Goal: Task Accomplishment & Management: Manage account settings

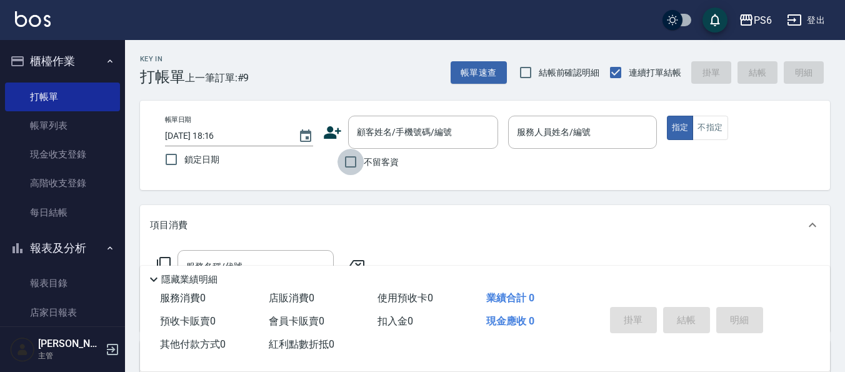
click at [355, 162] on input "不留客資" at bounding box center [350, 162] width 26 height 26
checkbox input "true"
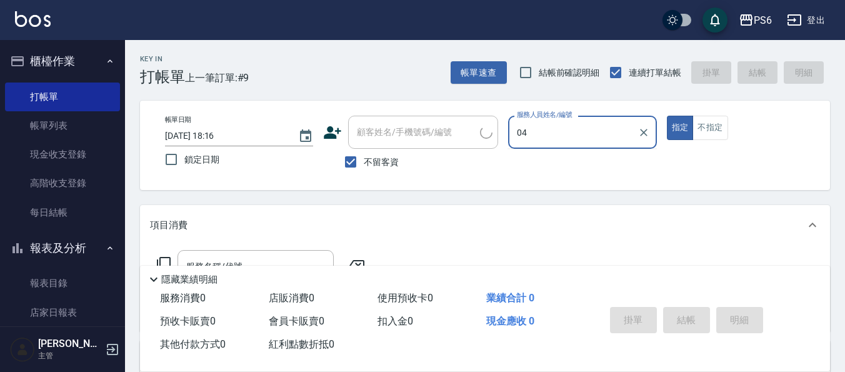
type input "[PERSON_NAME]-04"
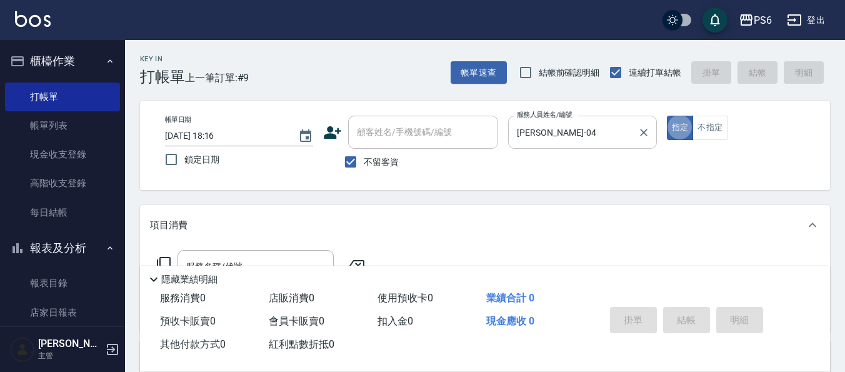
type button "true"
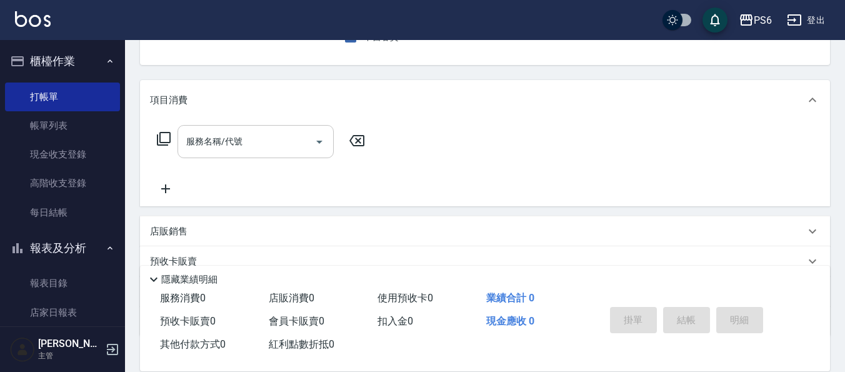
click at [269, 141] on input "服務名稱/代號" at bounding box center [246, 142] width 126 height 22
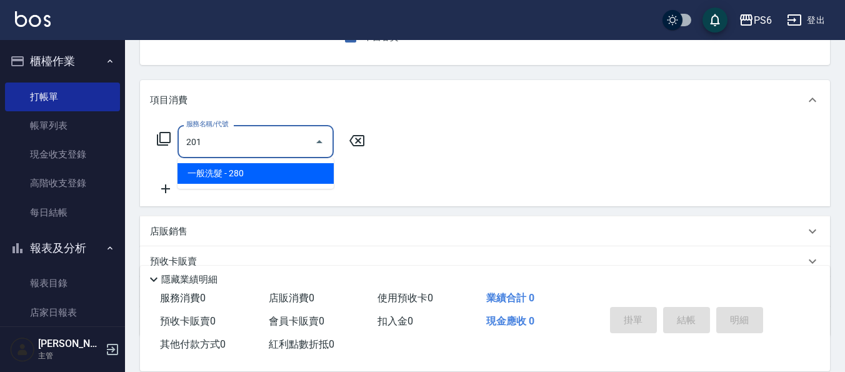
type input "一般洗髮(201)"
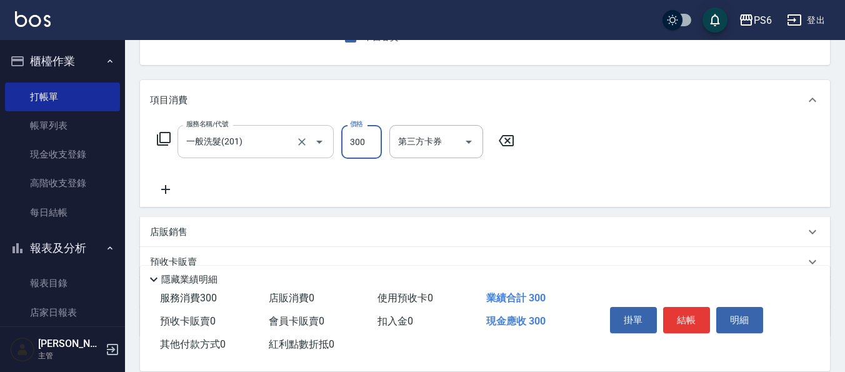
type input "300"
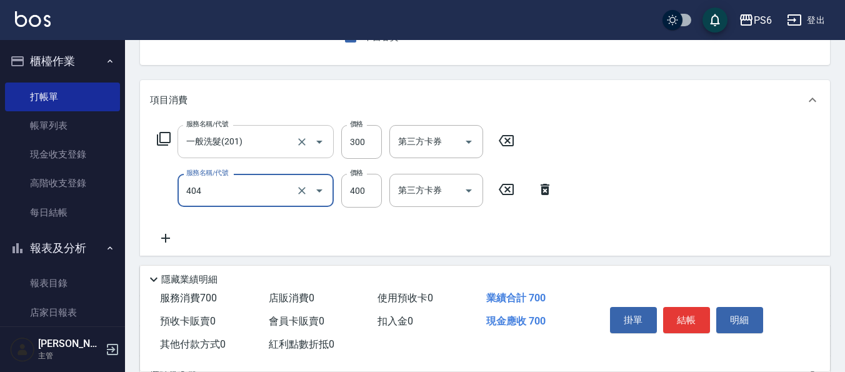
type input "B級剪髮(404)"
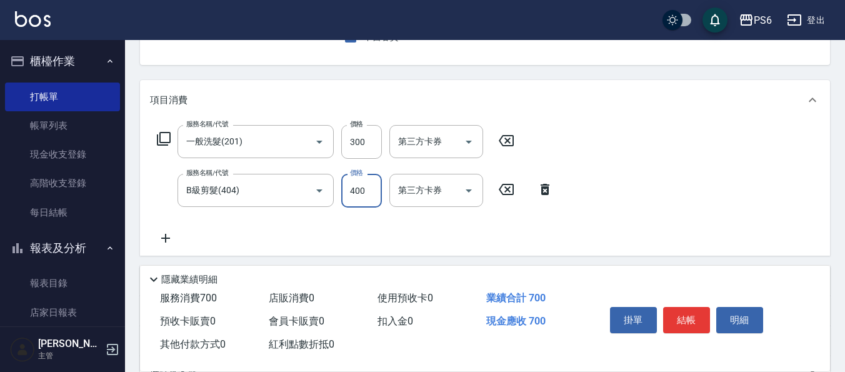
scroll to position [0, 0]
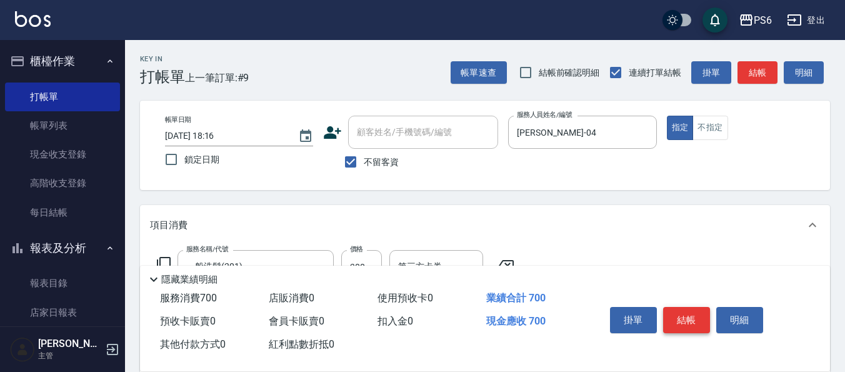
click at [681, 319] on button "結帳" at bounding box center [686, 320] width 47 height 26
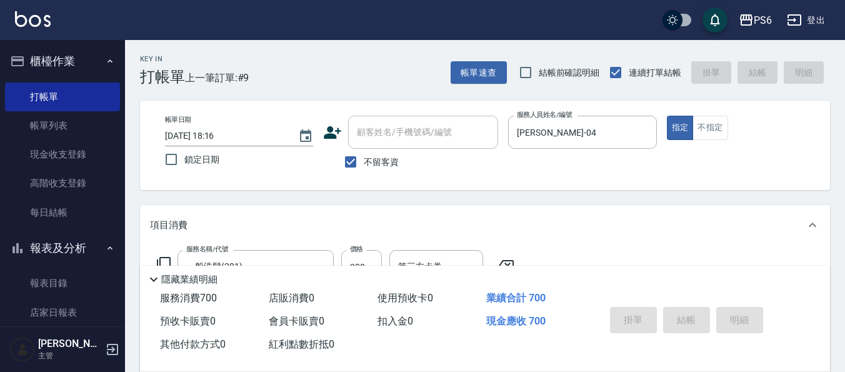
type input "[DATE] 19:30"
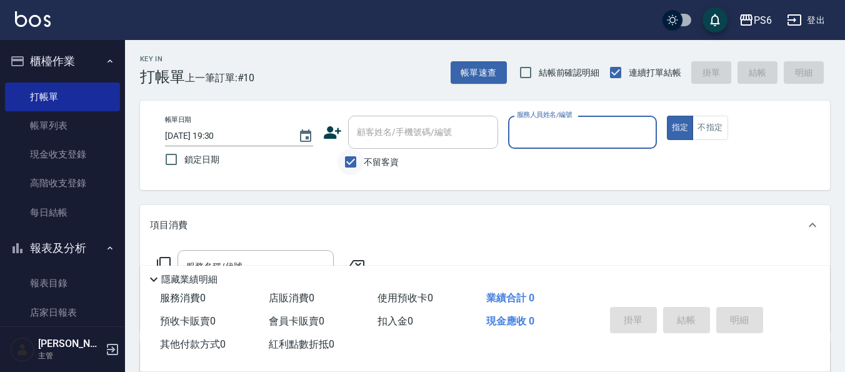
click at [347, 159] on input "不留客資" at bounding box center [350, 162] width 26 height 26
checkbox input "false"
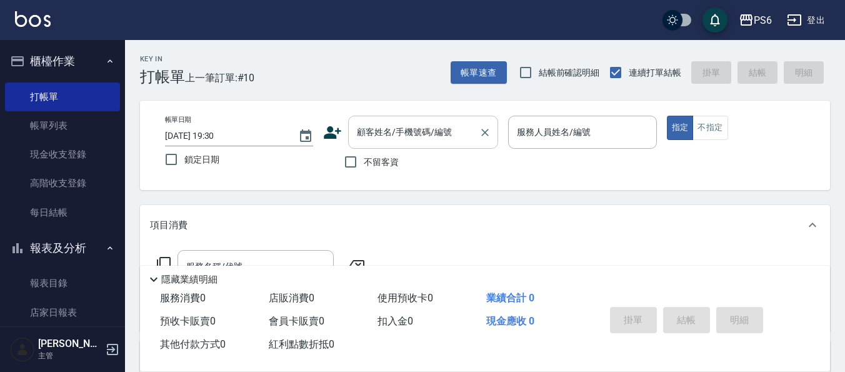
click at [390, 129] on div "顧客姓名/手機號碼/編號 顧客姓名/手機號碼/編號" at bounding box center [423, 132] width 150 height 33
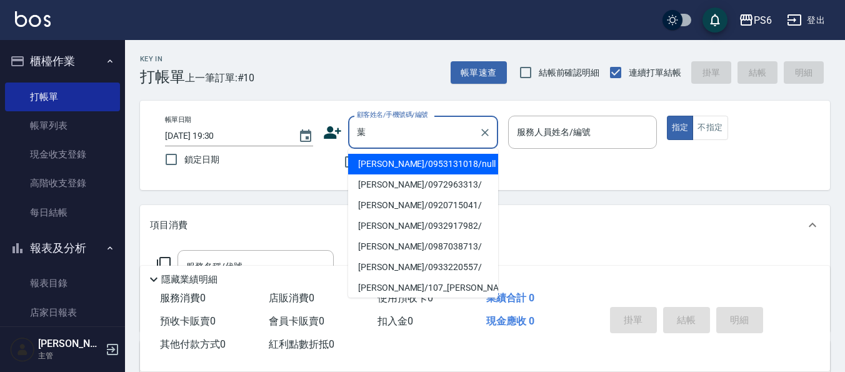
click at [423, 170] on li "[PERSON_NAME]/0953131018/null" at bounding box center [423, 164] width 150 height 21
type input "[PERSON_NAME]/0953131018/null"
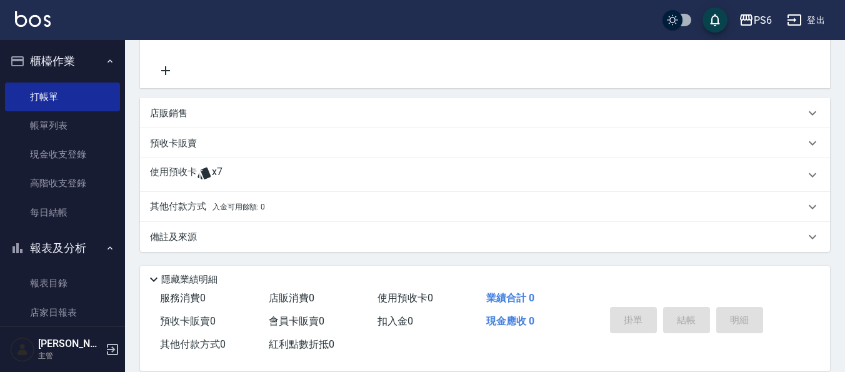
scroll to position [56, 0]
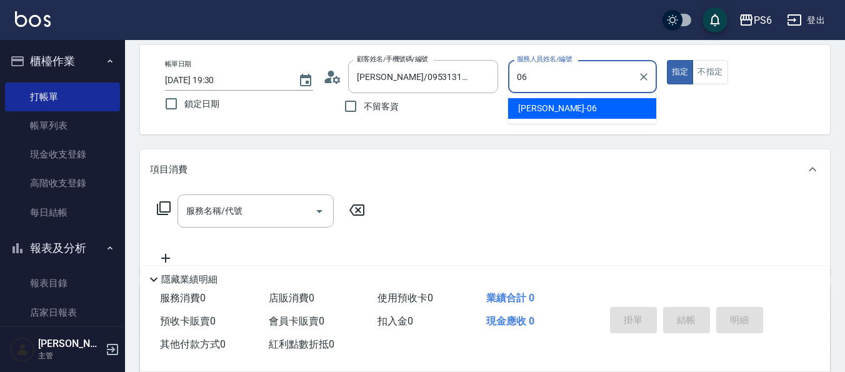
type input "[PERSON_NAME]06"
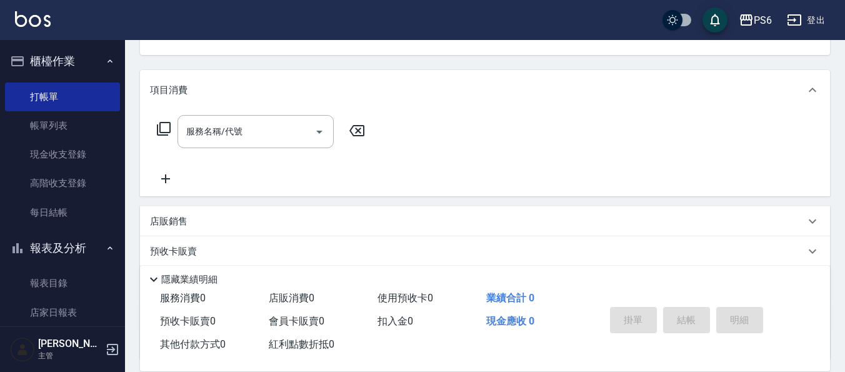
scroll to position [181, 0]
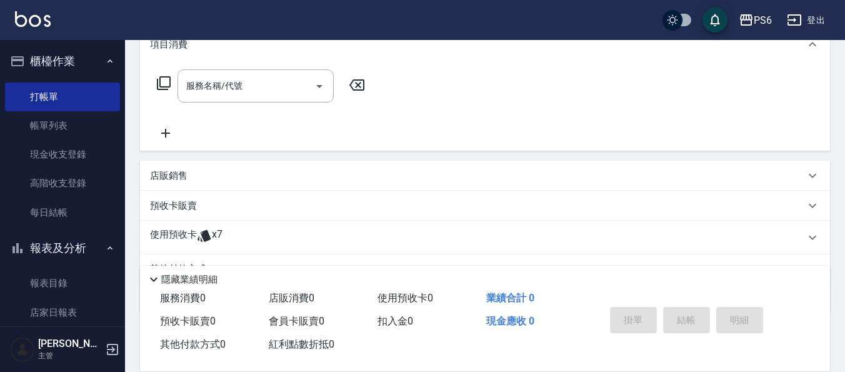
click at [197, 239] on icon at bounding box center [204, 235] width 15 height 15
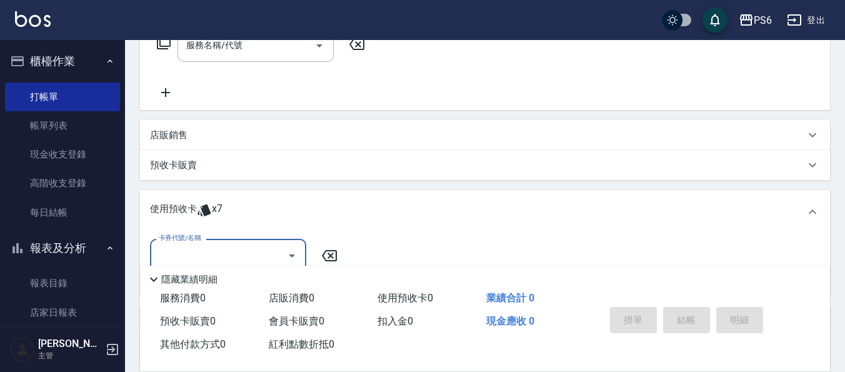
scroll to position [243, 0]
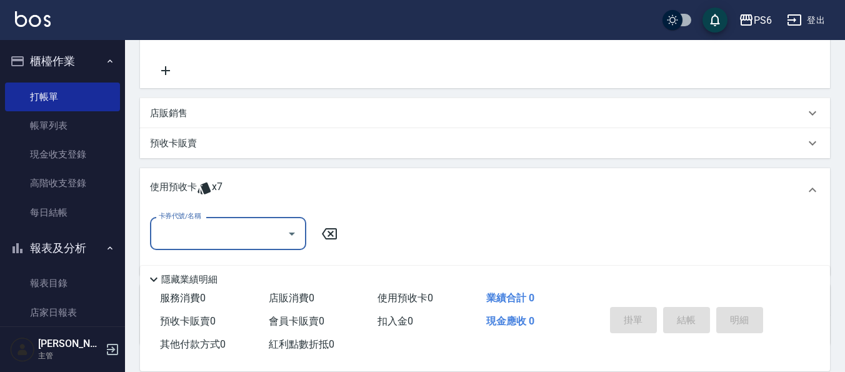
drag, startPoint x: 214, startPoint y: 219, endPoint x: 219, endPoint y: 229, distance: 10.9
click at [216, 224] on div "卡券代號/名稱" at bounding box center [228, 233] width 156 height 33
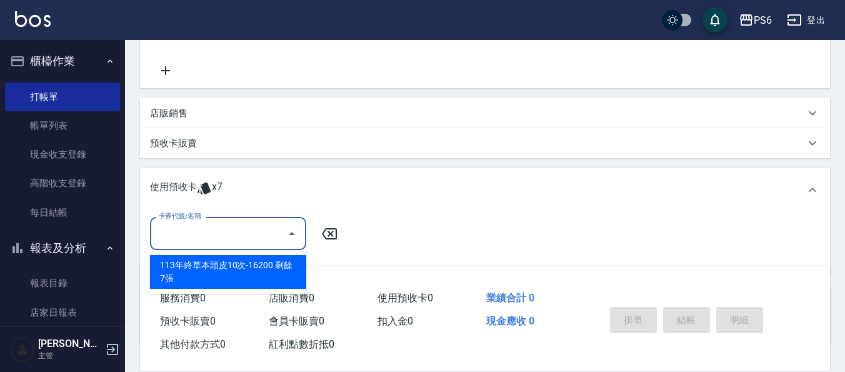
click at [236, 266] on div "113年終草本頭皮10次-16200 剩餘7張" at bounding box center [228, 272] width 156 height 34
type input "113年終草本頭皮10次-16200"
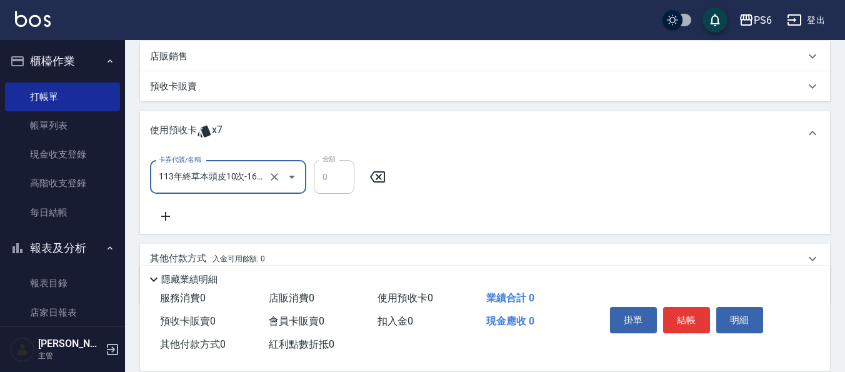
scroll to position [352, 0]
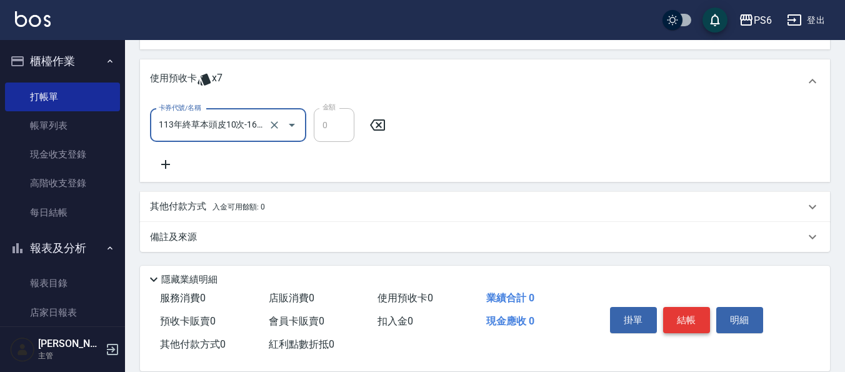
click at [680, 316] on button "結帳" at bounding box center [686, 320] width 47 height 26
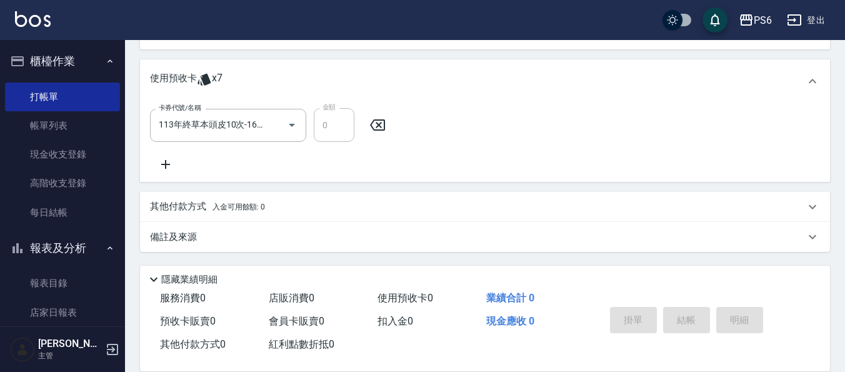
type input "[DATE] 19:31"
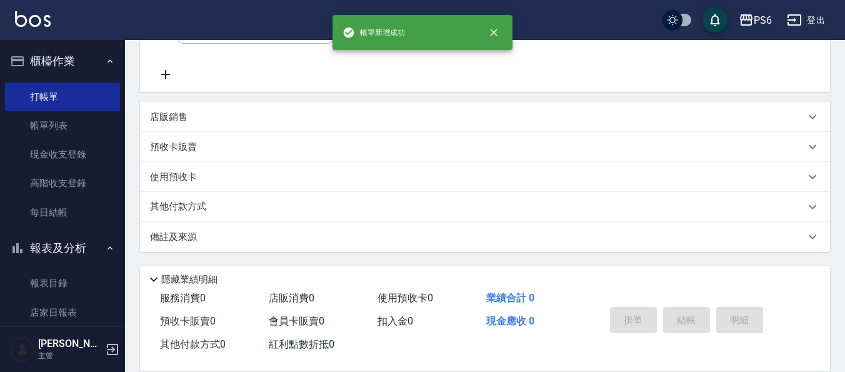
scroll to position [0, 0]
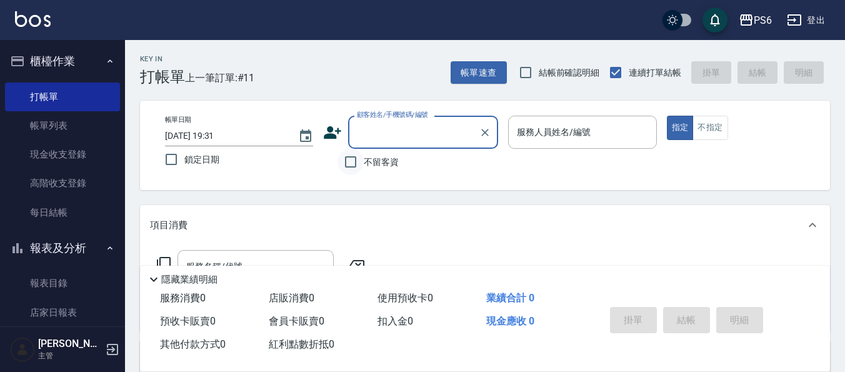
click at [359, 158] on input "不留客資" at bounding box center [350, 162] width 26 height 26
checkbox input "true"
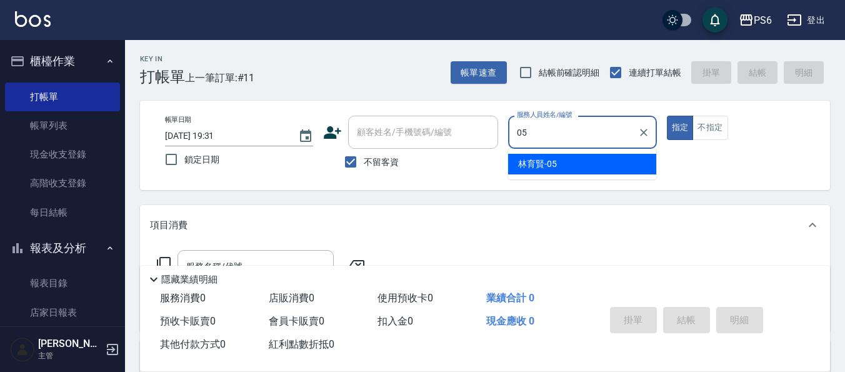
type input "[PERSON_NAME]-05"
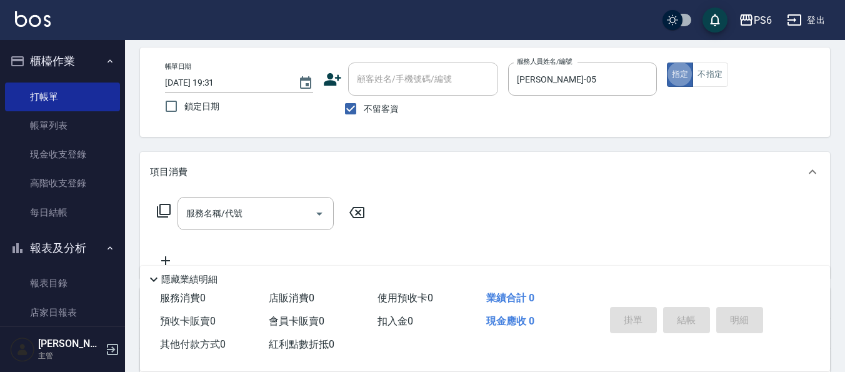
scroll to position [125, 0]
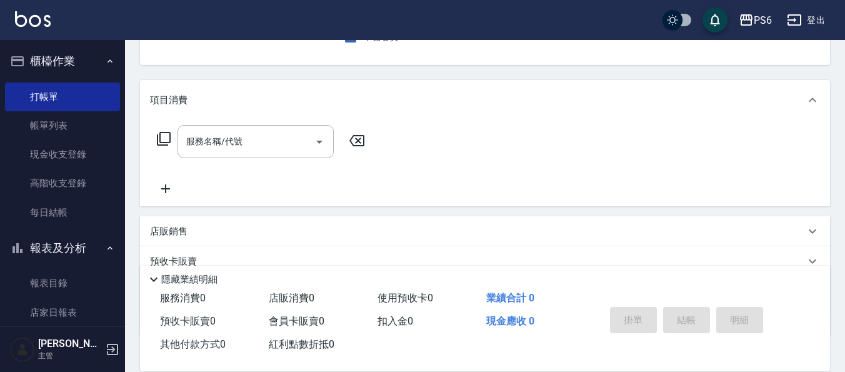
click at [212, 159] on div "服務名稱/代號 服務名稱/代號" at bounding box center [261, 160] width 222 height 71
click at [199, 141] on input "服務名稱/代號" at bounding box center [246, 142] width 126 height 22
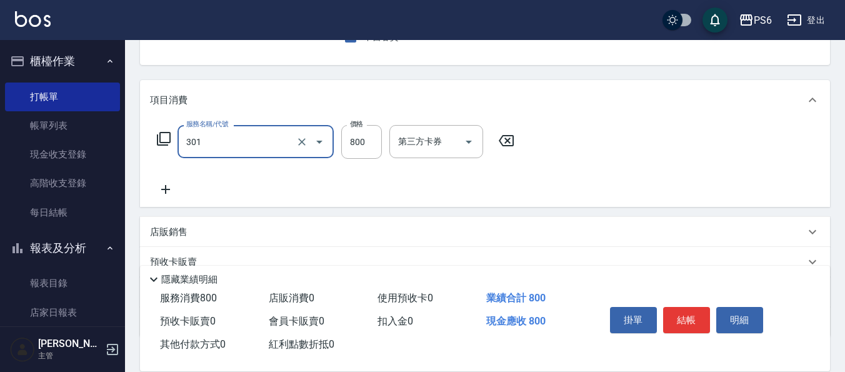
type input "局部燙髮(301)"
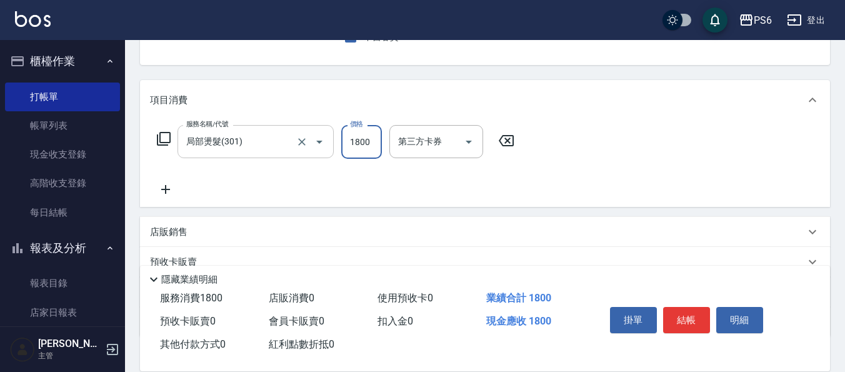
type input "1800"
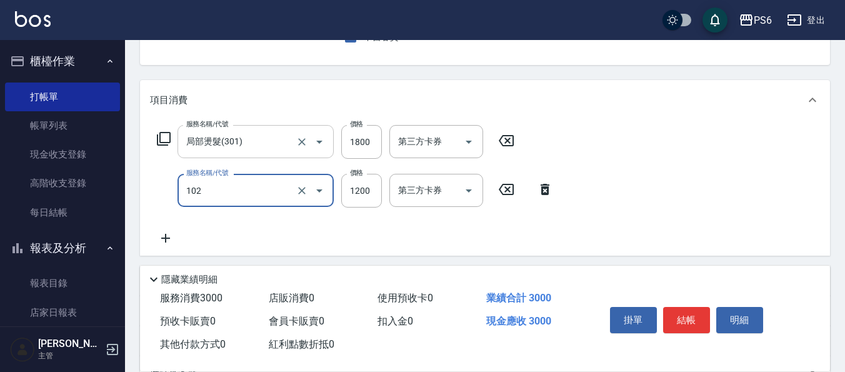
type input "頭皮深層養護(102)"
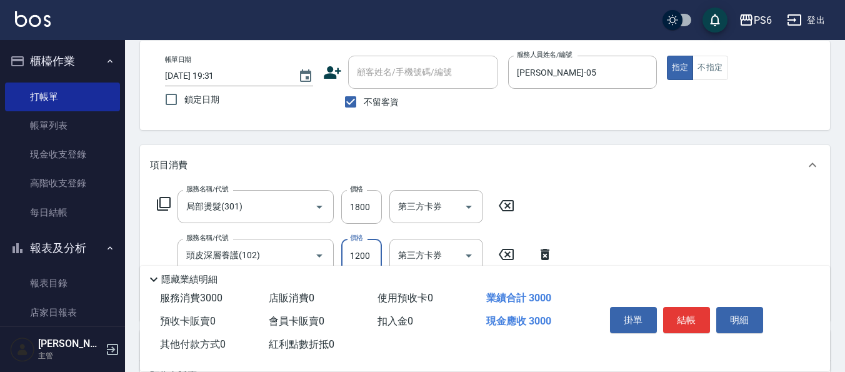
scroll to position [0, 0]
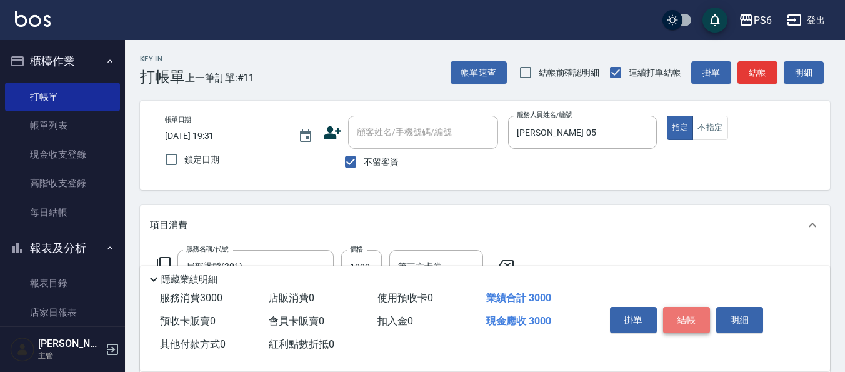
click at [668, 312] on button "結帳" at bounding box center [686, 320] width 47 height 26
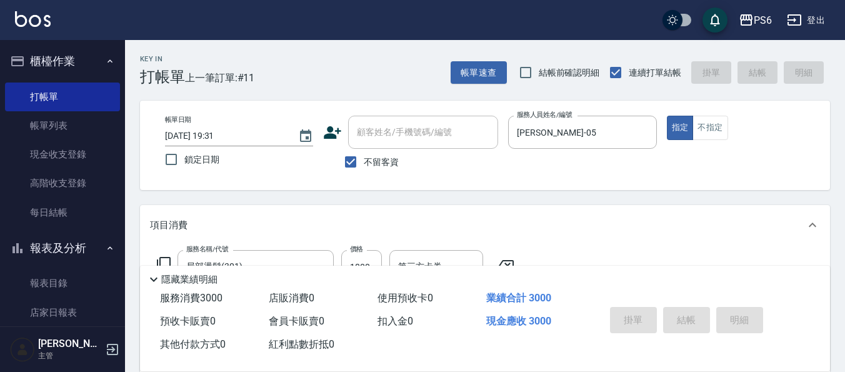
type input "[DATE] 19:59"
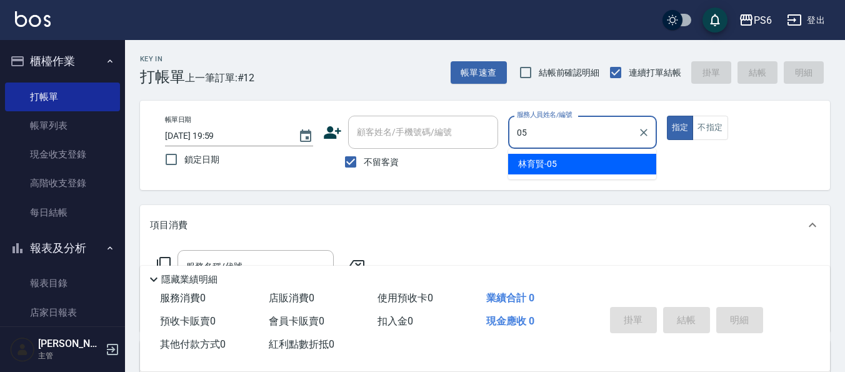
type input "[PERSON_NAME]-05"
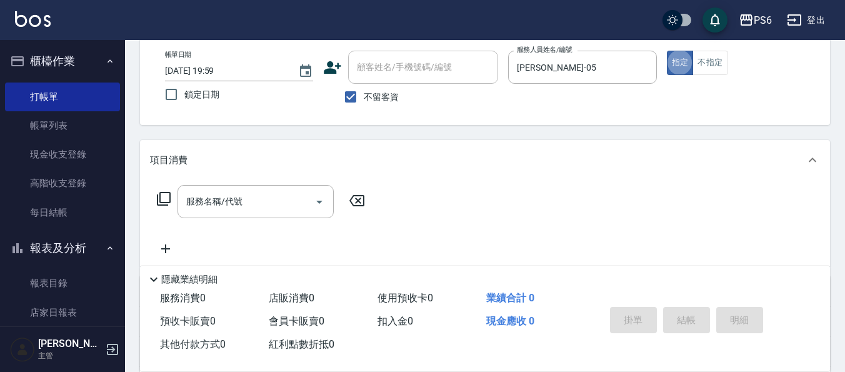
scroll to position [125, 0]
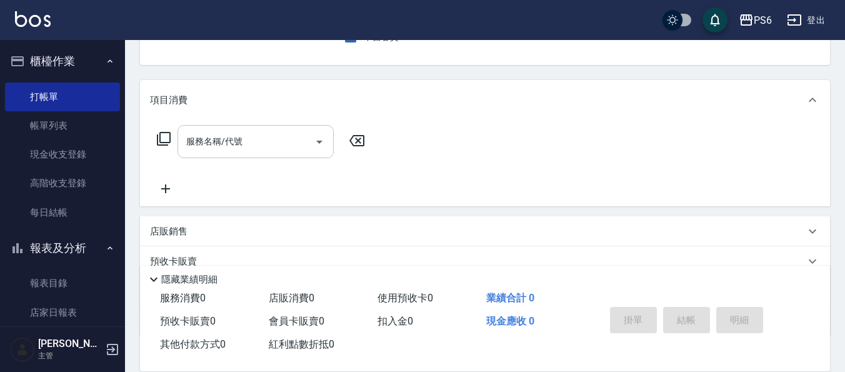
click at [242, 146] on input "服務名稱/代號" at bounding box center [246, 142] width 126 height 22
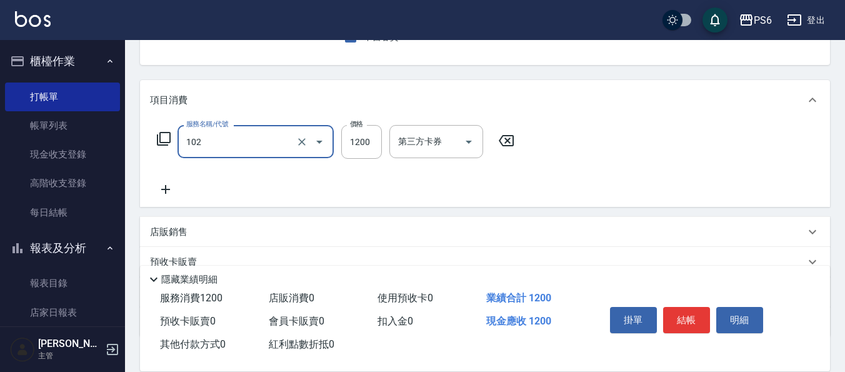
type input "頭皮深層養護(102)"
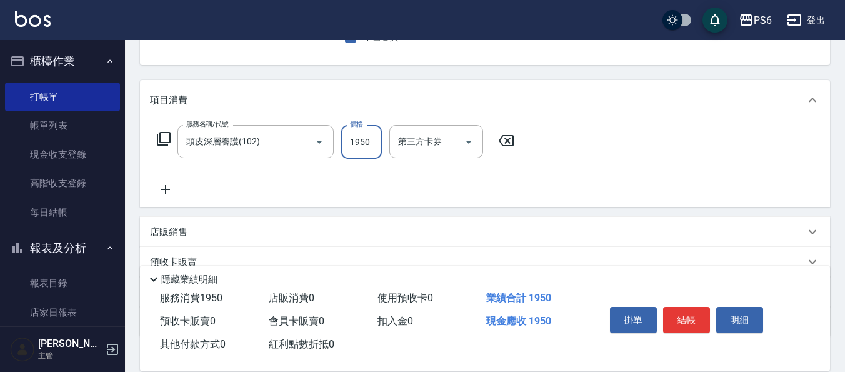
type input "1950"
click at [172, 195] on icon at bounding box center [165, 189] width 31 height 15
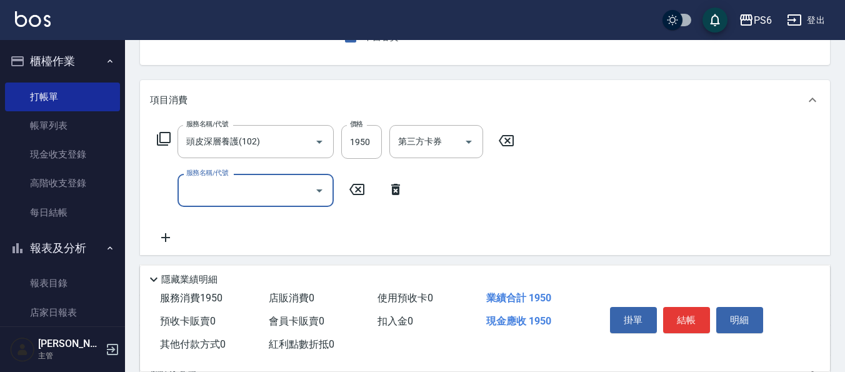
click at [236, 190] on input "服務名稱/代號" at bounding box center [246, 190] width 126 height 22
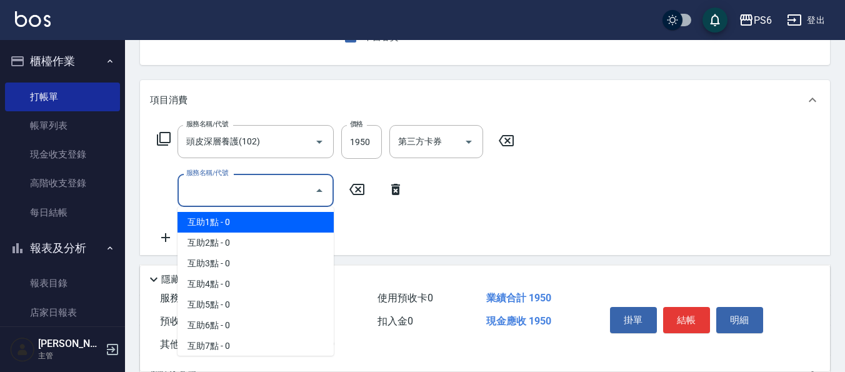
drag, startPoint x: 237, startPoint y: 222, endPoint x: 387, endPoint y: 193, distance: 152.0
click at [242, 222] on span "互助1點 - 0" at bounding box center [255, 222] width 156 height 21
type input "互助1點(1)"
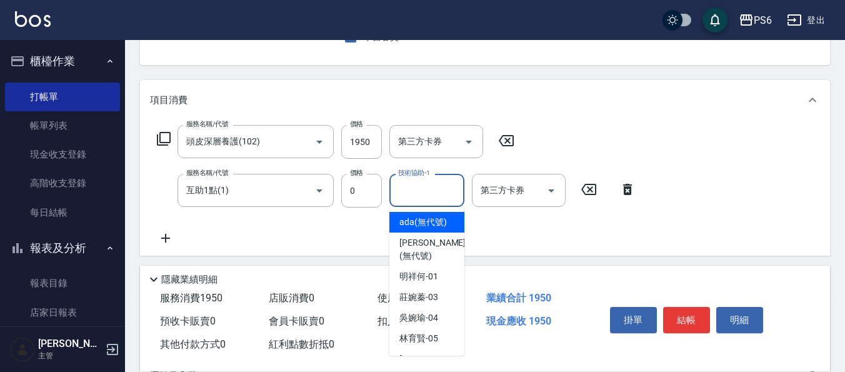
click at [409, 192] on input "技術協助-1" at bounding box center [427, 190] width 64 height 22
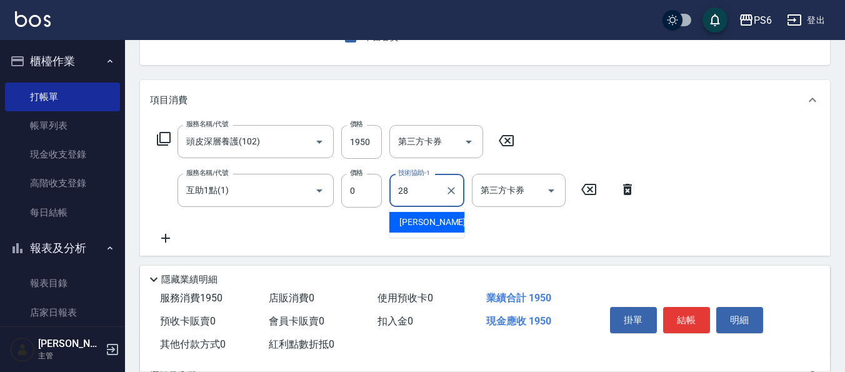
type input "[PERSON_NAME]-28"
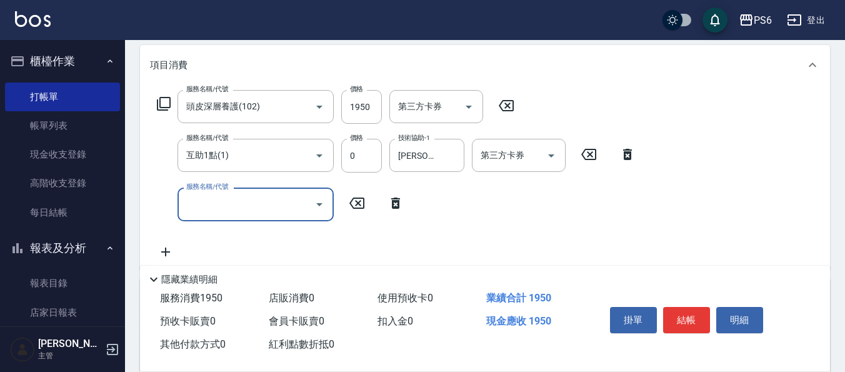
scroll to position [187, 0]
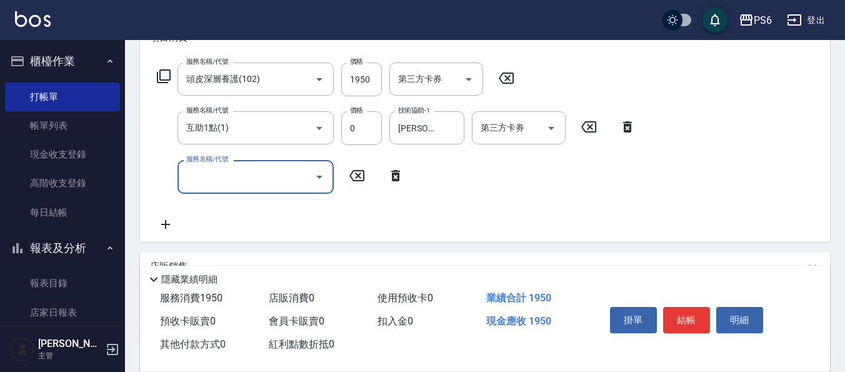
click at [270, 188] on div "服務名稱/代號" at bounding box center [255, 176] width 156 height 33
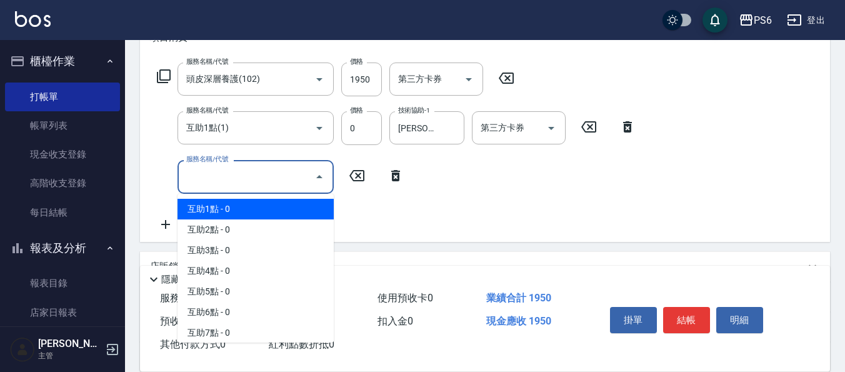
drag, startPoint x: 262, startPoint y: 214, endPoint x: 377, endPoint y: 209, distance: 114.4
click at [263, 214] on span "互助1點 - 0" at bounding box center [255, 209] width 156 height 21
type input "互助1點(1)"
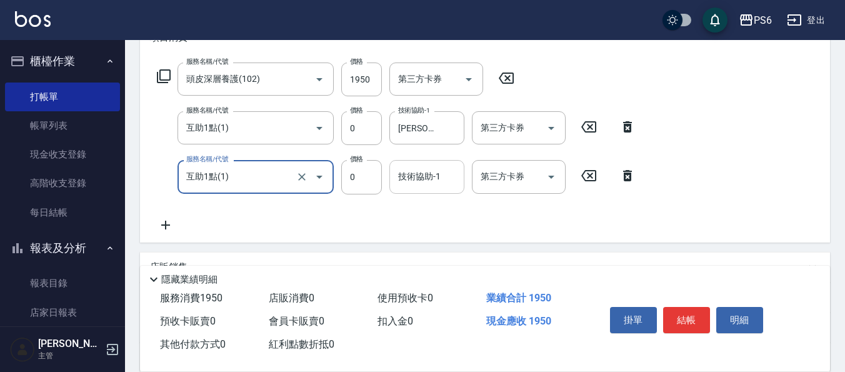
click at [424, 186] on input "技術協助-1" at bounding box center [427, 177] width 64 height 22
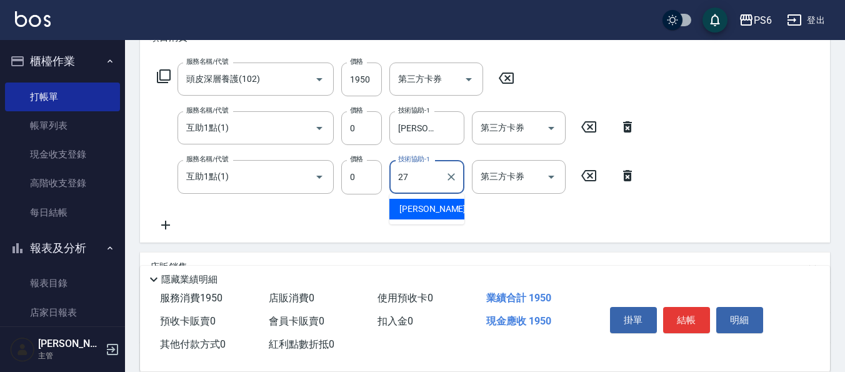
type input "[PERSON_NAME]-27"
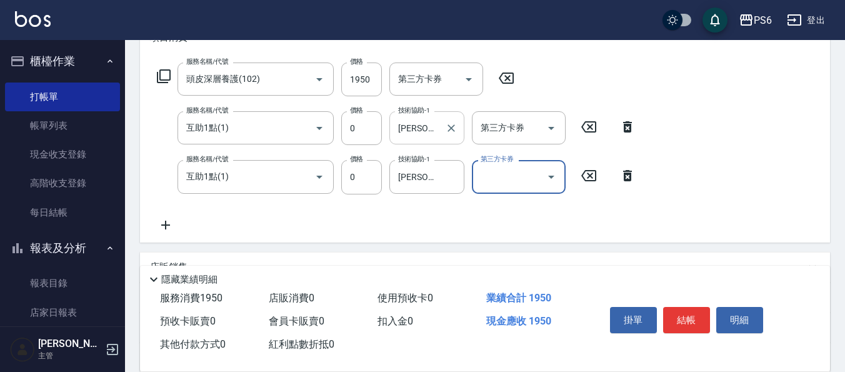
scroll to position [0, 0]
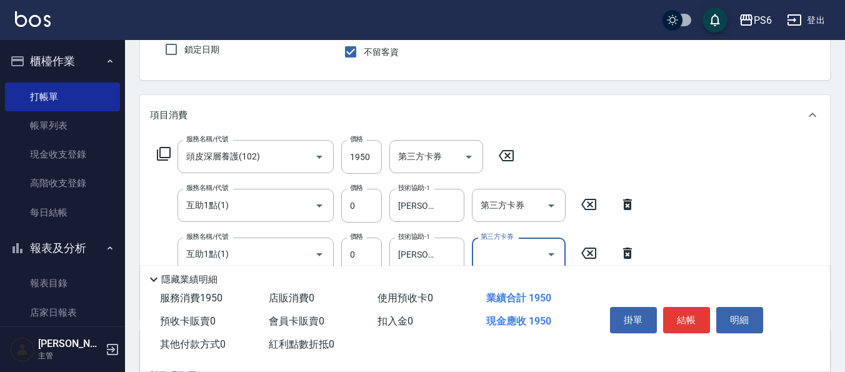
drag, startPoint x: 445, startPoint y: 181, endPoint x: 755, endPoint y: 340, distance: 348.7
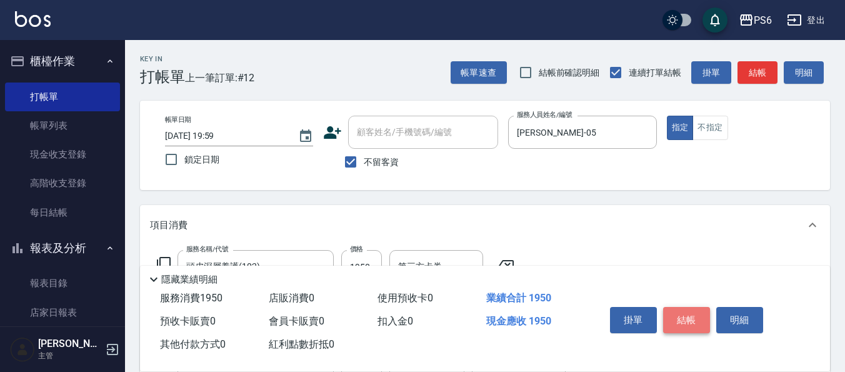
click at [694, 315] on button "結帳" at bounding box center [686, 320] width 47 height 26
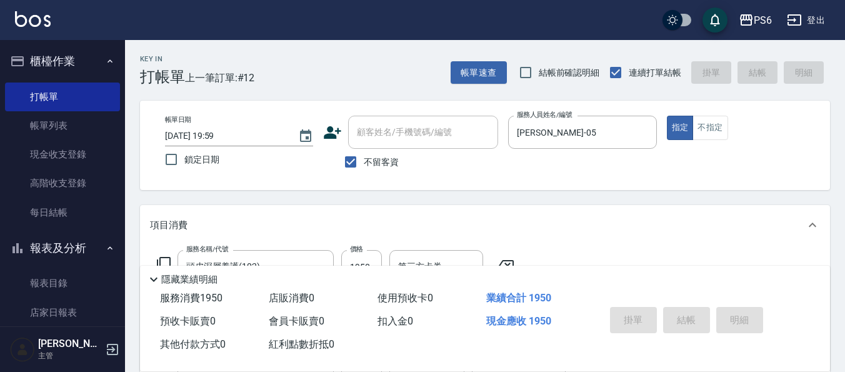
type input "[DATE] 20:00"
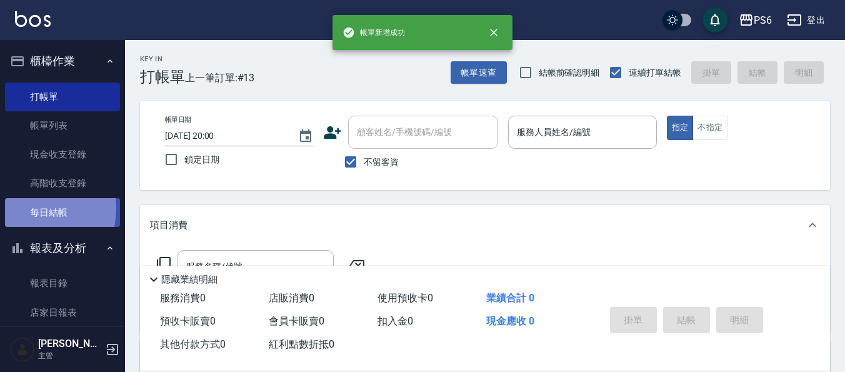
click at [26, 208] on link "每日結帳" at bounding box center [62, 212] width 115 height 29
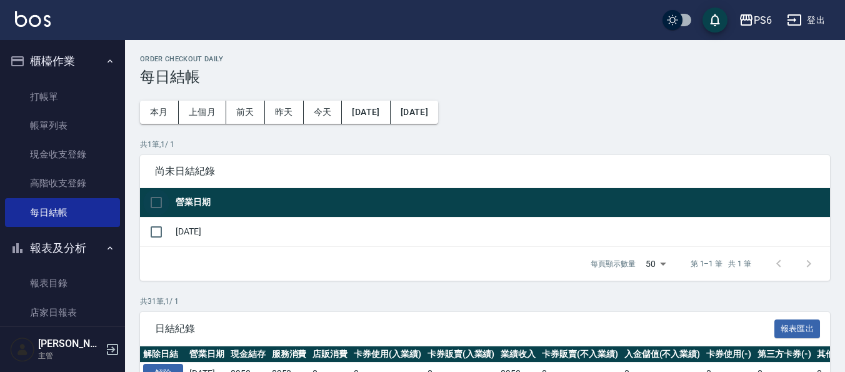
click at [157, 201] on input "checkbox" at bounding box center [156, 202] width 26 height 26
checkbox input "true"
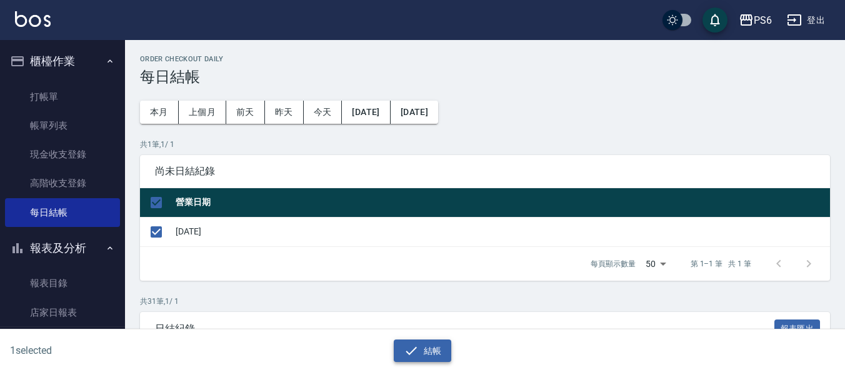
click at [410, 355] on icon "button" at bounding box center [411, 350] width 15 height 15
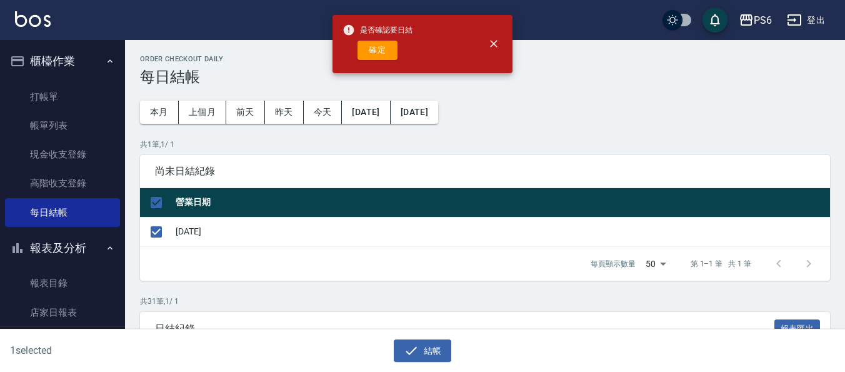
click at [397, 57] on div "確定" at bounding box center [377, 50] width 70 height 19
click at [377, 57] on button "確定" at bounding box center [377, 50] width 40 height 19
checkbox input "false"
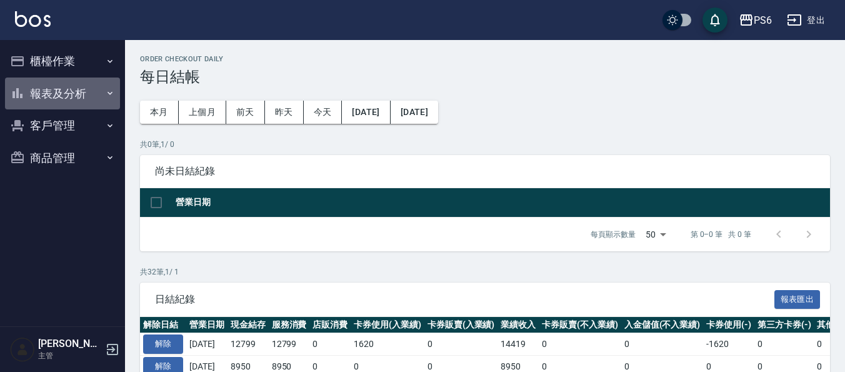
click at [89, 96] on button "報表及分析" at bounding box center [62, 93] width 115 height 32
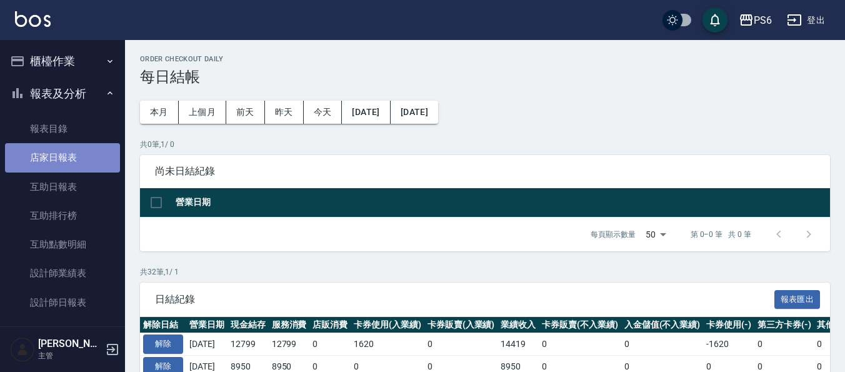
click at [75, 156] on link "店家日報表" at bounding box center [62, 157] width 115 height 29
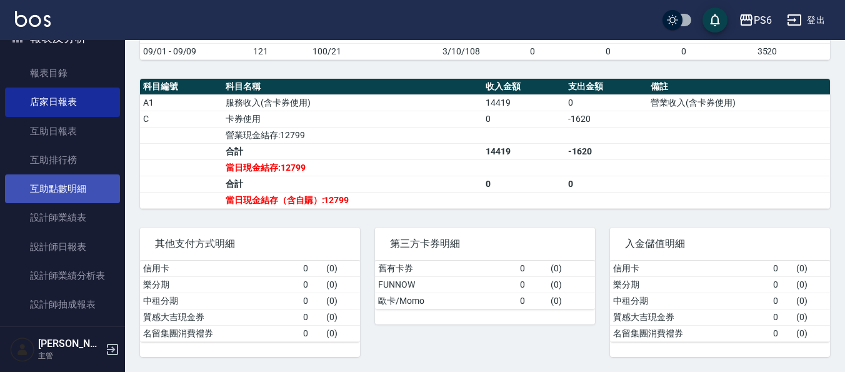
scroll to position [125, 0]
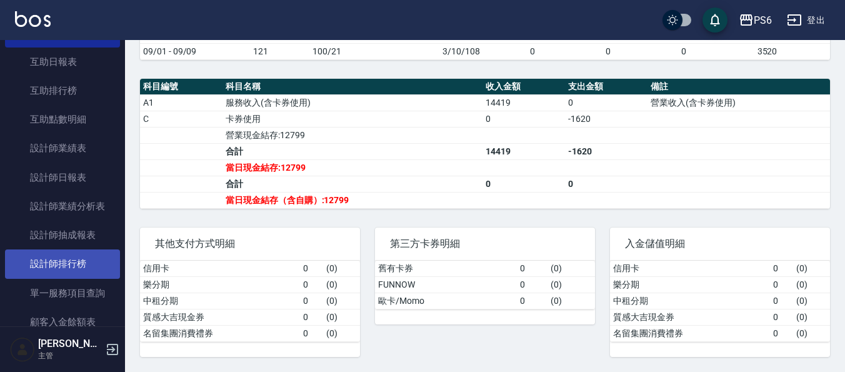
click at [61, 262] on link "設計師排行榜" at bounding box center [62, 263] width 115 height 29
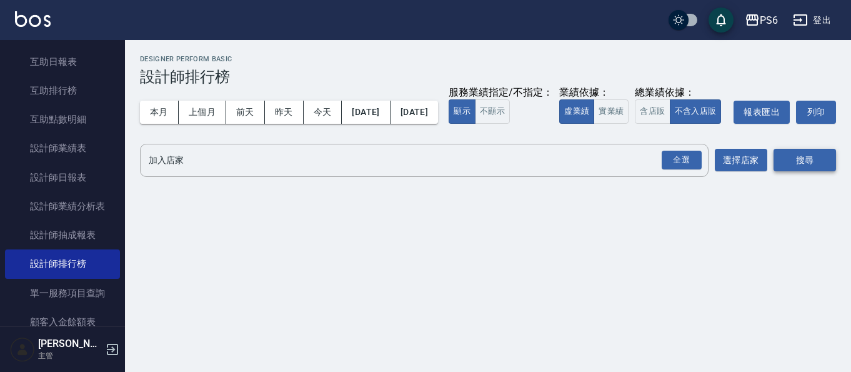
drag, startPoint x: 686, startPoint y: 179, endPoint x: 812, endPoint y: 179, distance: 125.6
click at [688, 170] on div "全選" at bounding box center [681, 160] width 40 height 19
click at [824, 172] on button "搜尋" at bounding box center [804, 160] width 62 height 23
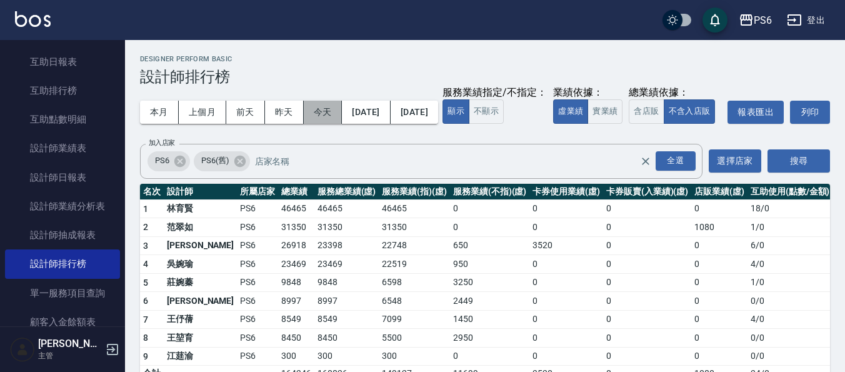
click at [327, 107] on button "今天" at bounding box center [323, 112] width 39 height 23
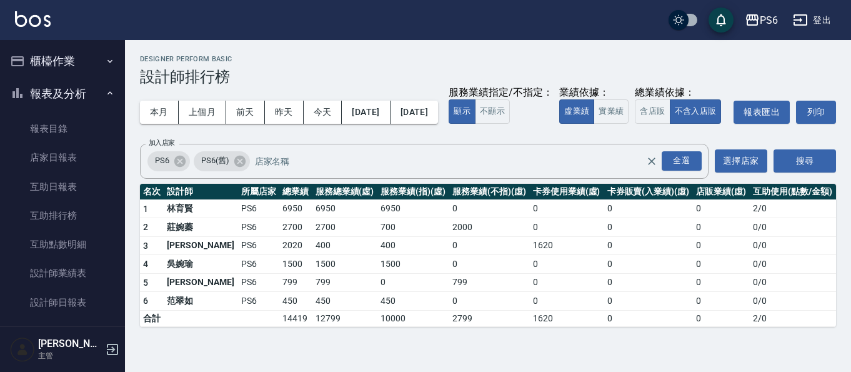
click at [71, 63] on button "櫃檯作業" at bounding box center [62, 61] width 115 height 32
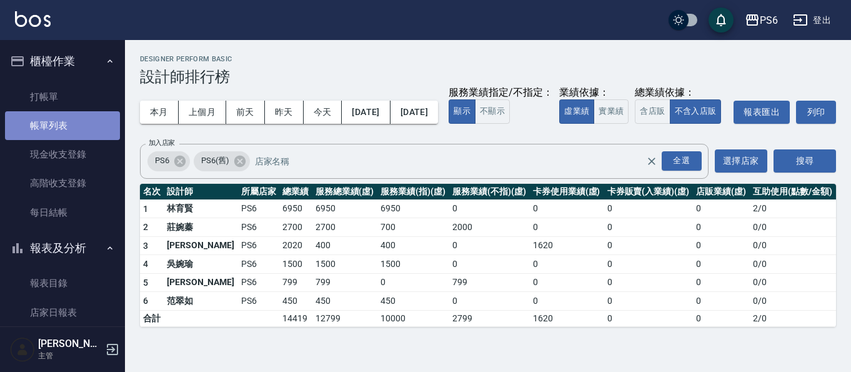
click at [77, 137] on link "帳單列表" at bounding box center [62, 125] width 115 height 29
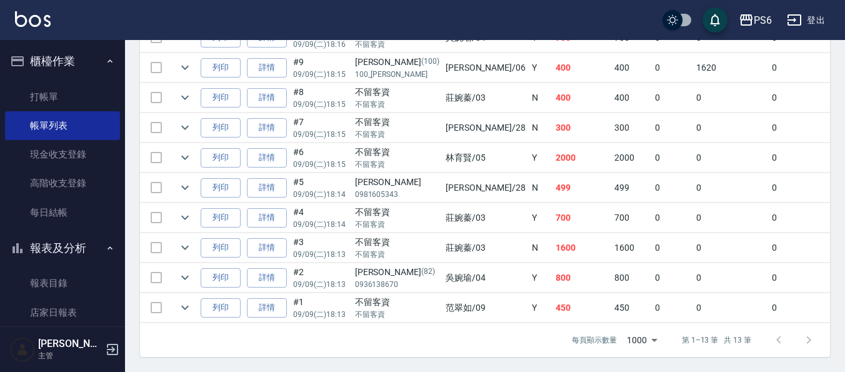
scroll to position [492, 0]
click at [262, 183] on link "詳情" at bounding box center [267, 187] width 40 height 19
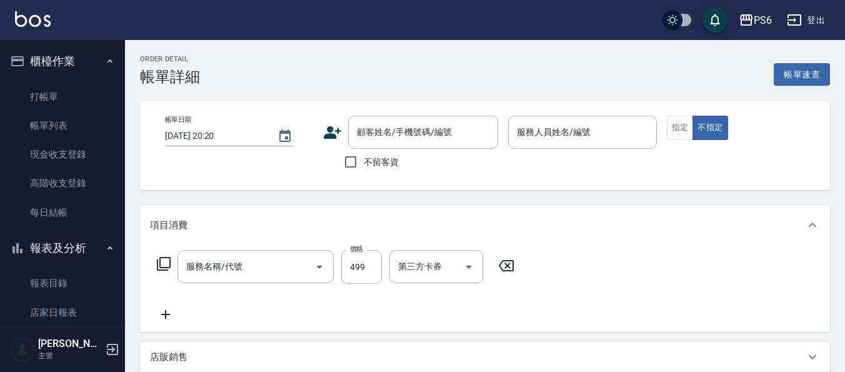
type input "2025/09/09 18:14"
type input "[PERSON_NAME]-28"
type input "B級剪髮(404)"
type input "[PERSON_NAME]/0981605343/"
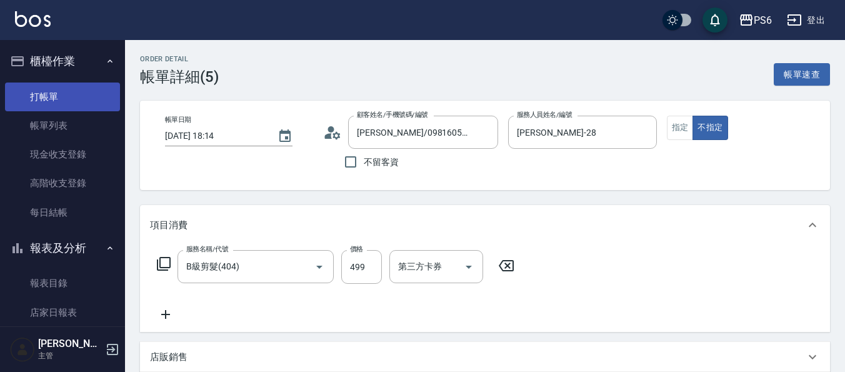
click at [67, 102] on link "打帳單" at bounding box center [62, 96] width 115 height 29
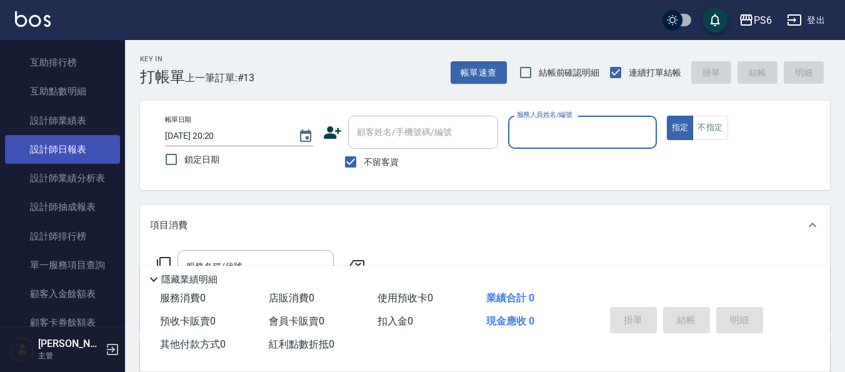
scroll to position [312, 0]
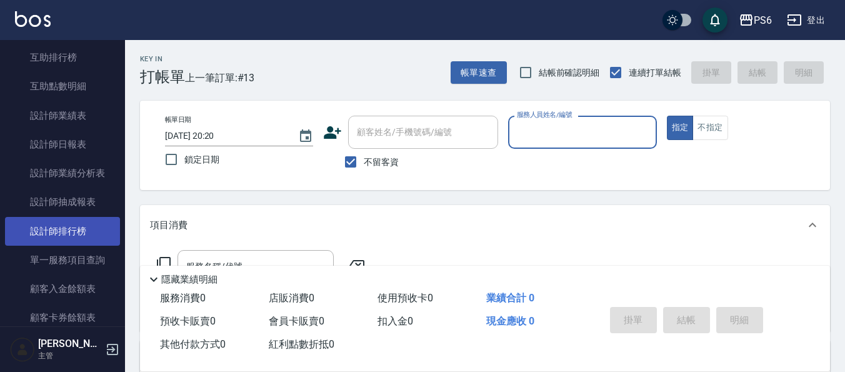
click at [83, 229] on link "設計師排行榜" at bounding box center [62, 231] width 115 height 29
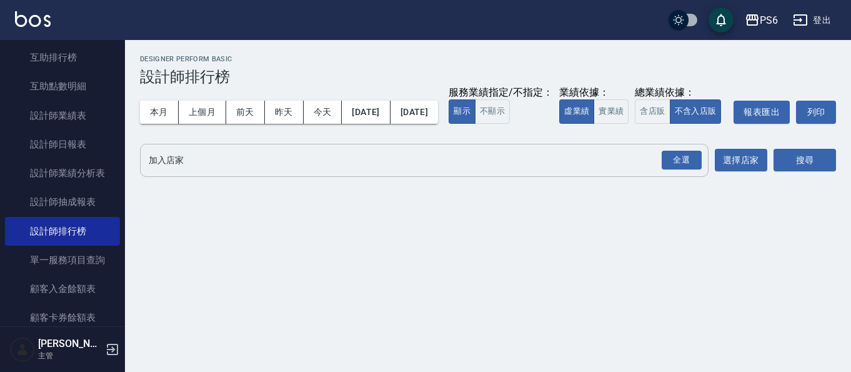
click at [210, 171] on input "加入店家" at bounding box center [415, 160] width 538 height 22
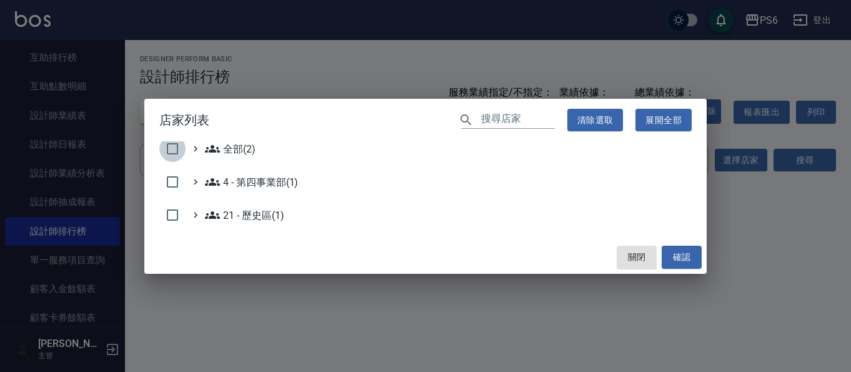
click at [172, 153] on input "checkbox" at bounding box center [172, 149] width 26 height 26
checkbox input "true"
click at [672, 250] on button "確認" at bounding box center [681, 256] width 40 height 23
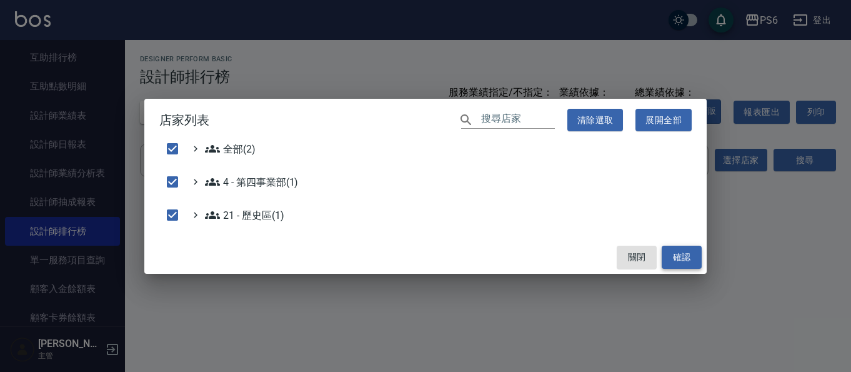
checkbox input "false"
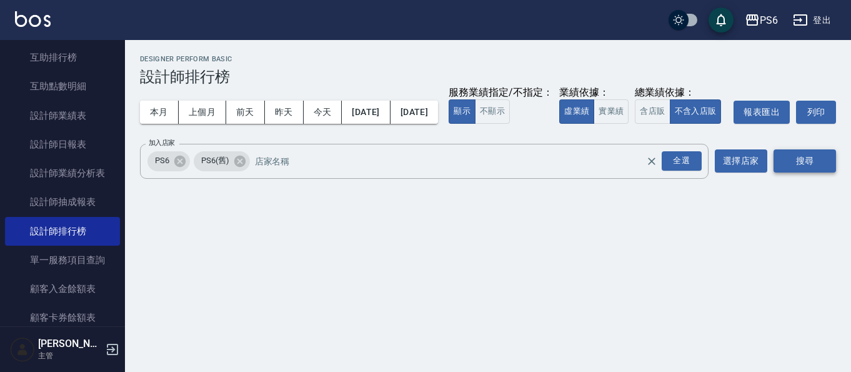
click at [799, 172] on button "搜尋" at bounding box center [804, 160] width 62 height 23
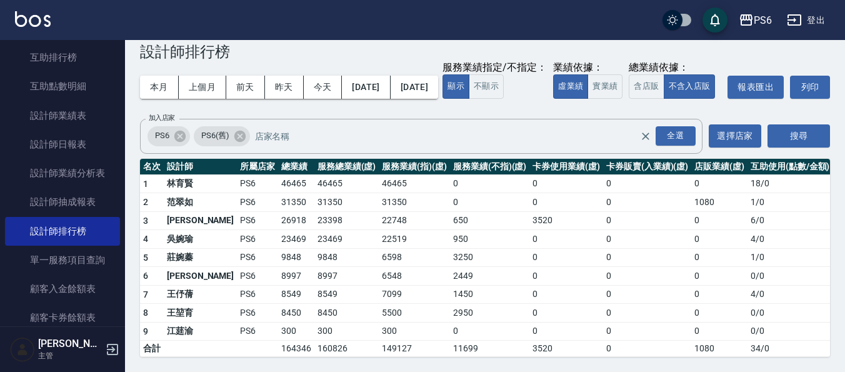
scroll to position [50, 0]
